Goal: Find specific page/section: Find specific page/section

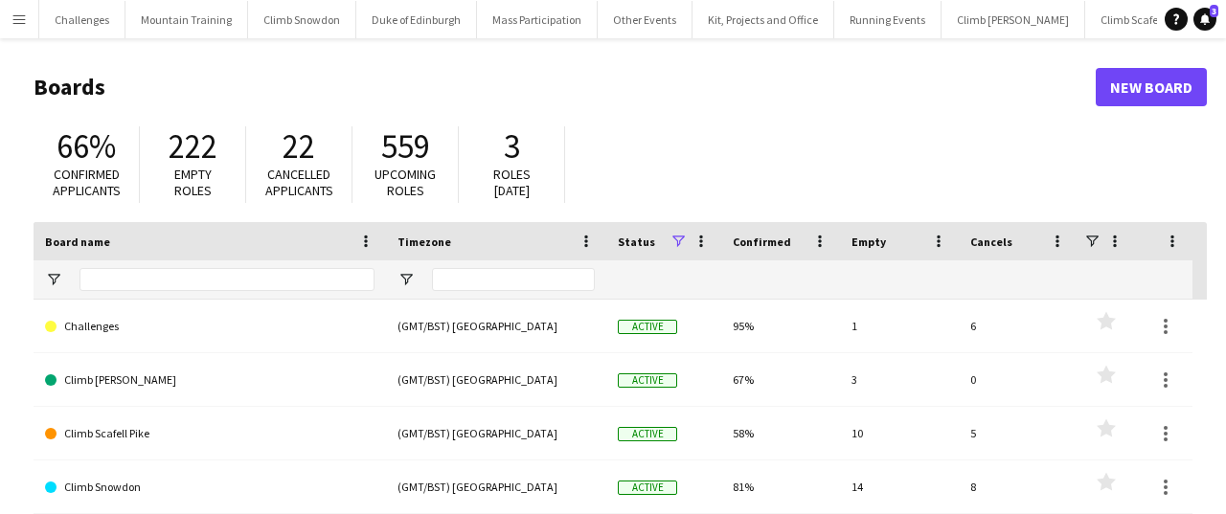
click at [21, 21] on app-icon "Menu" at bounding box center [18, 18] width 15 height 15
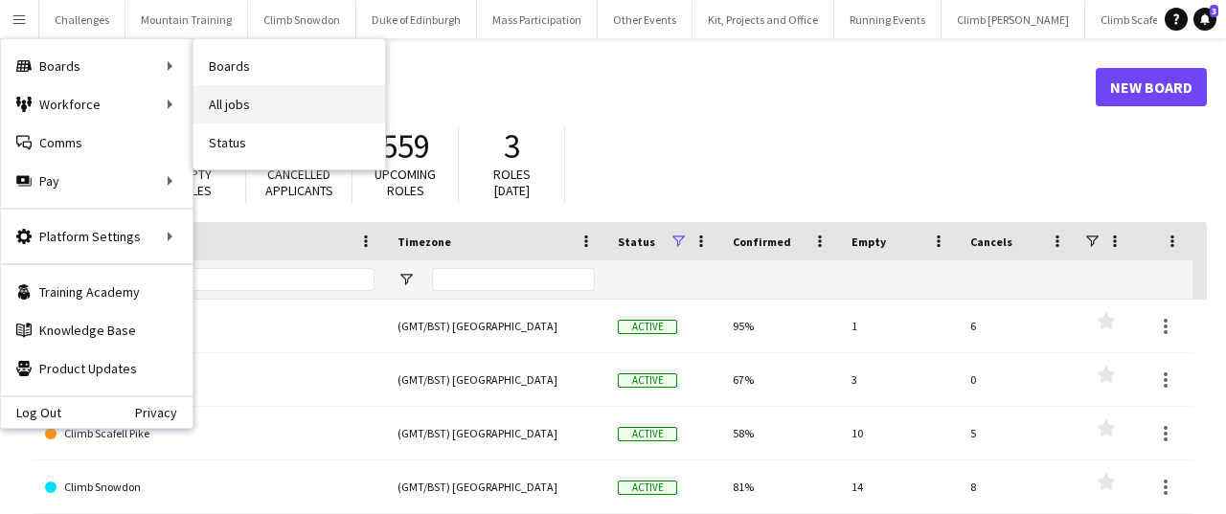
click at [272, 108] on link "All jobs" at bounding box center [288, 104] width 191 height 38
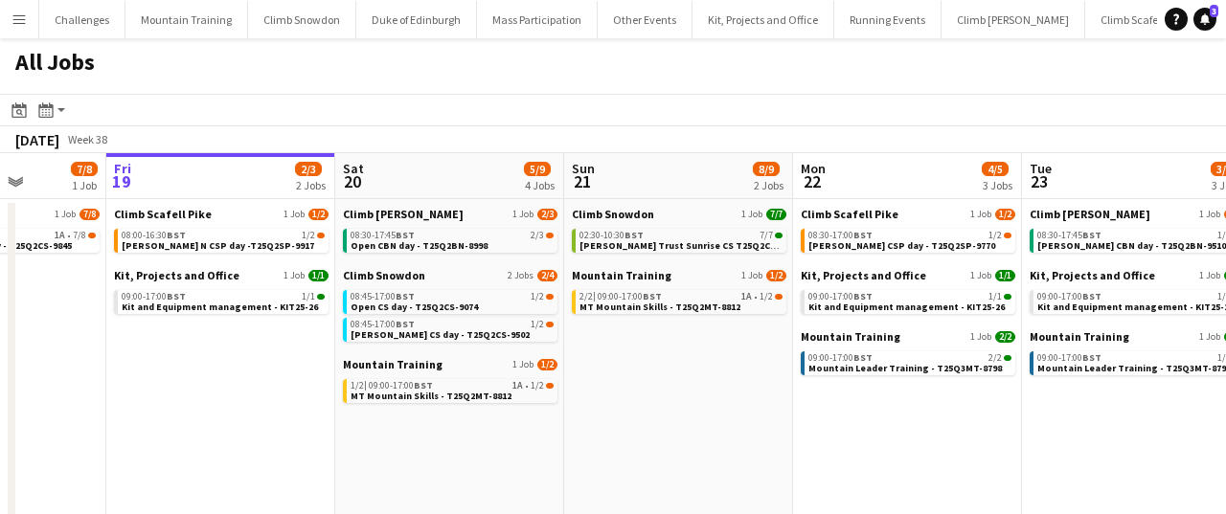
scroll to position [0, 581]
click at [888, 362] on span "Mountain Leader Training - T25Q3MT-8798" at bounding box center [903, 368] width 193 height 12
click at [681, 238] on div "02:30-10:30 BST 7/7" at bounding box center [679, 236] width 203 height 10
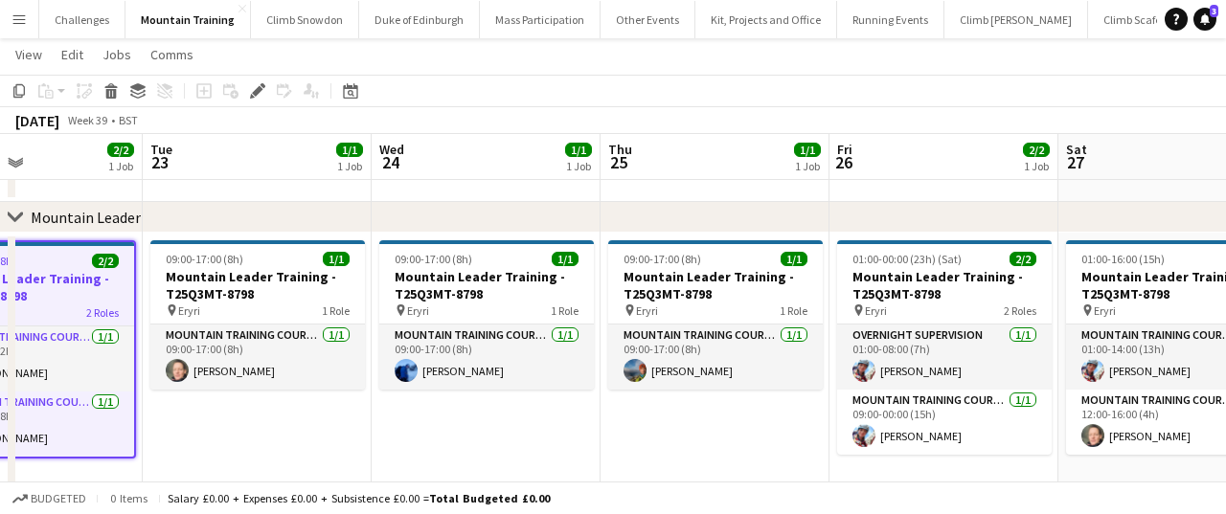
scroll to position [0, 548]
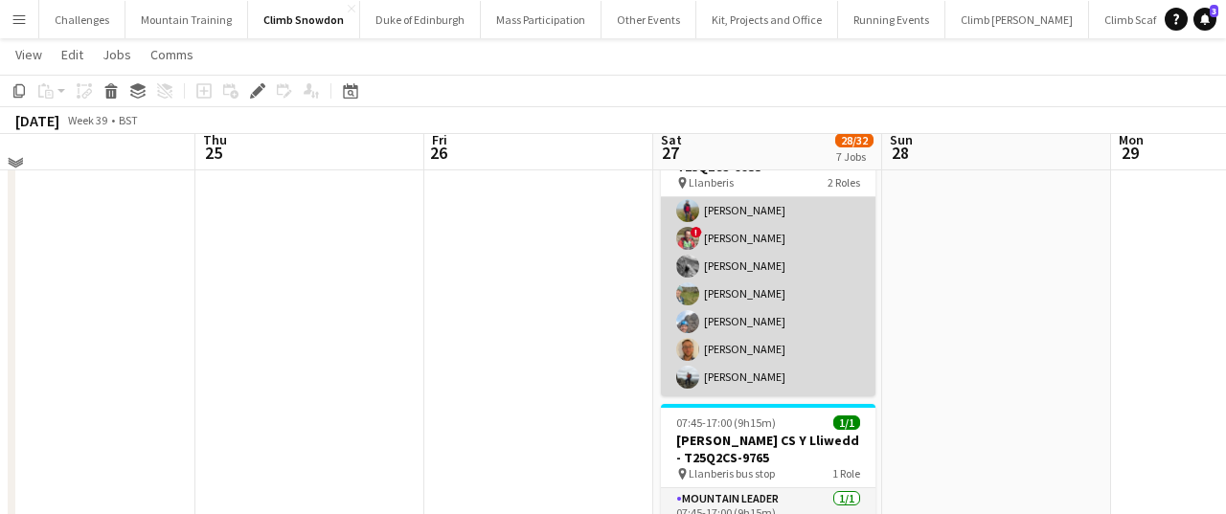
scroll to position [403, 0]
